Goal: Transaction & Acquisition: Purchase product/service

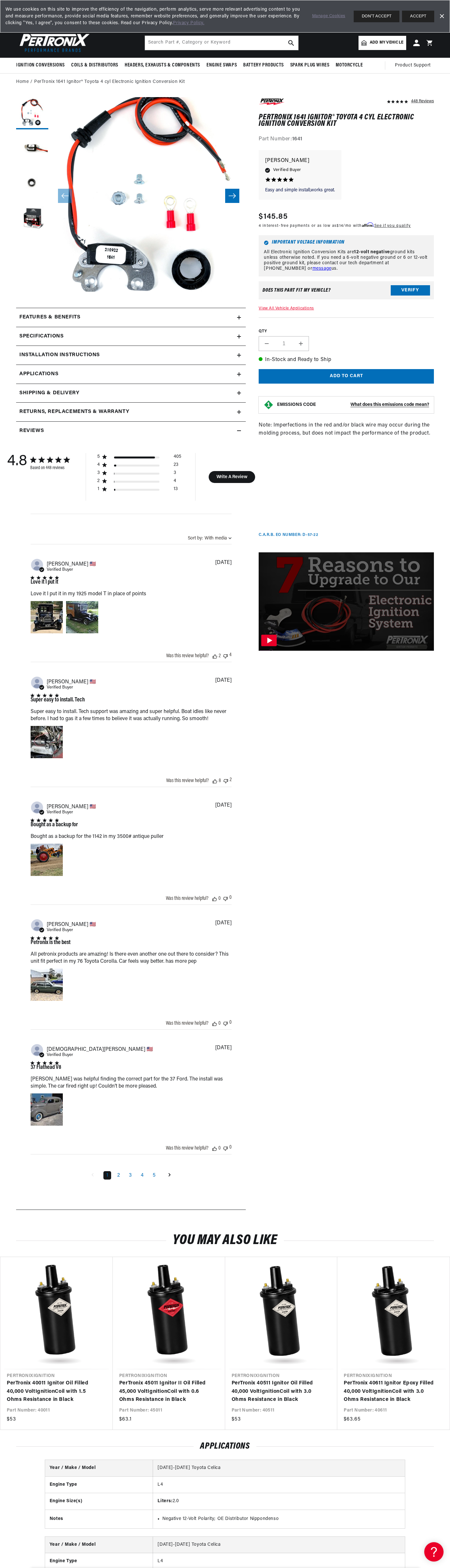
scroll to position [0, 196]
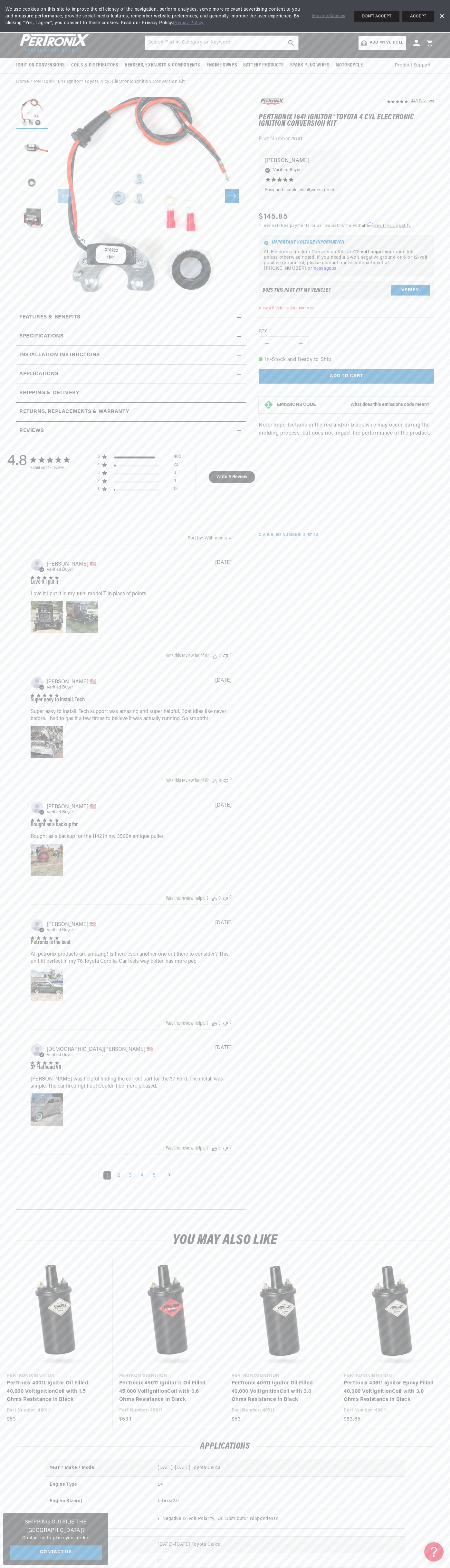
scroll to position [0, 196]
click at [206, 8] on span "We use cookies on this site to improve the efficiency of the navigation, perfor…" at bounding box center [154, 16] width 298 height 20
click at [193, 1567] on html "Skip to content Your cart Your cart is empty Get the right parts the first time…" at bounding box center [225, 784] width 450 height 1568
click at [19, 197] on button "Load image 3 in gallery view" at bounding box center [32, 184] width 32 height 32
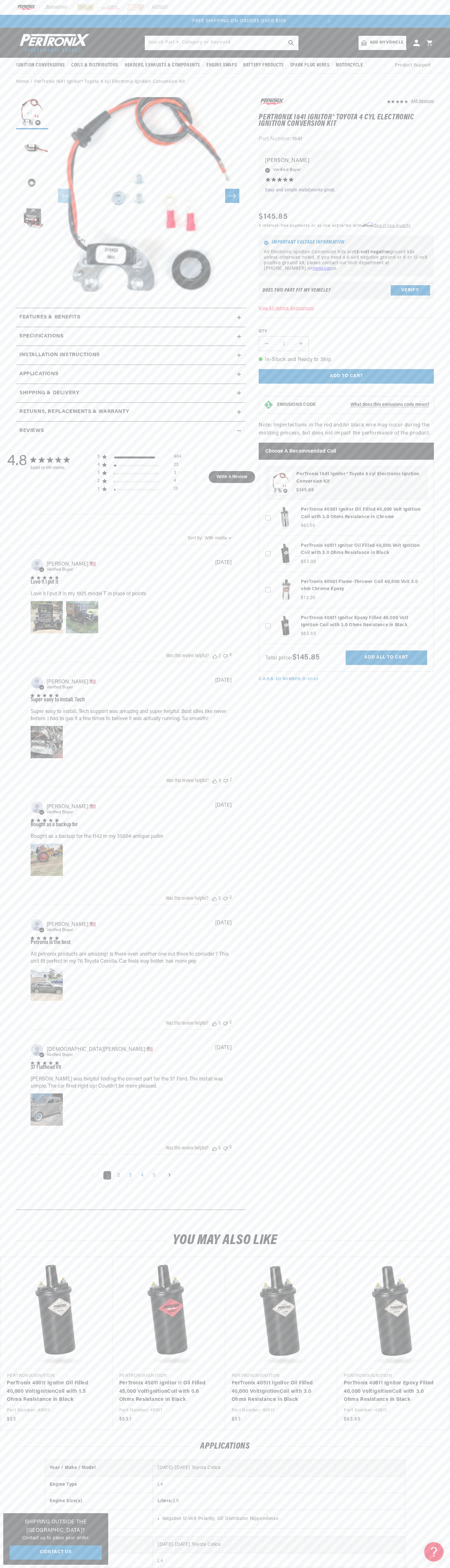
scroll to position [0, 196]
